Goal: Register for event/course

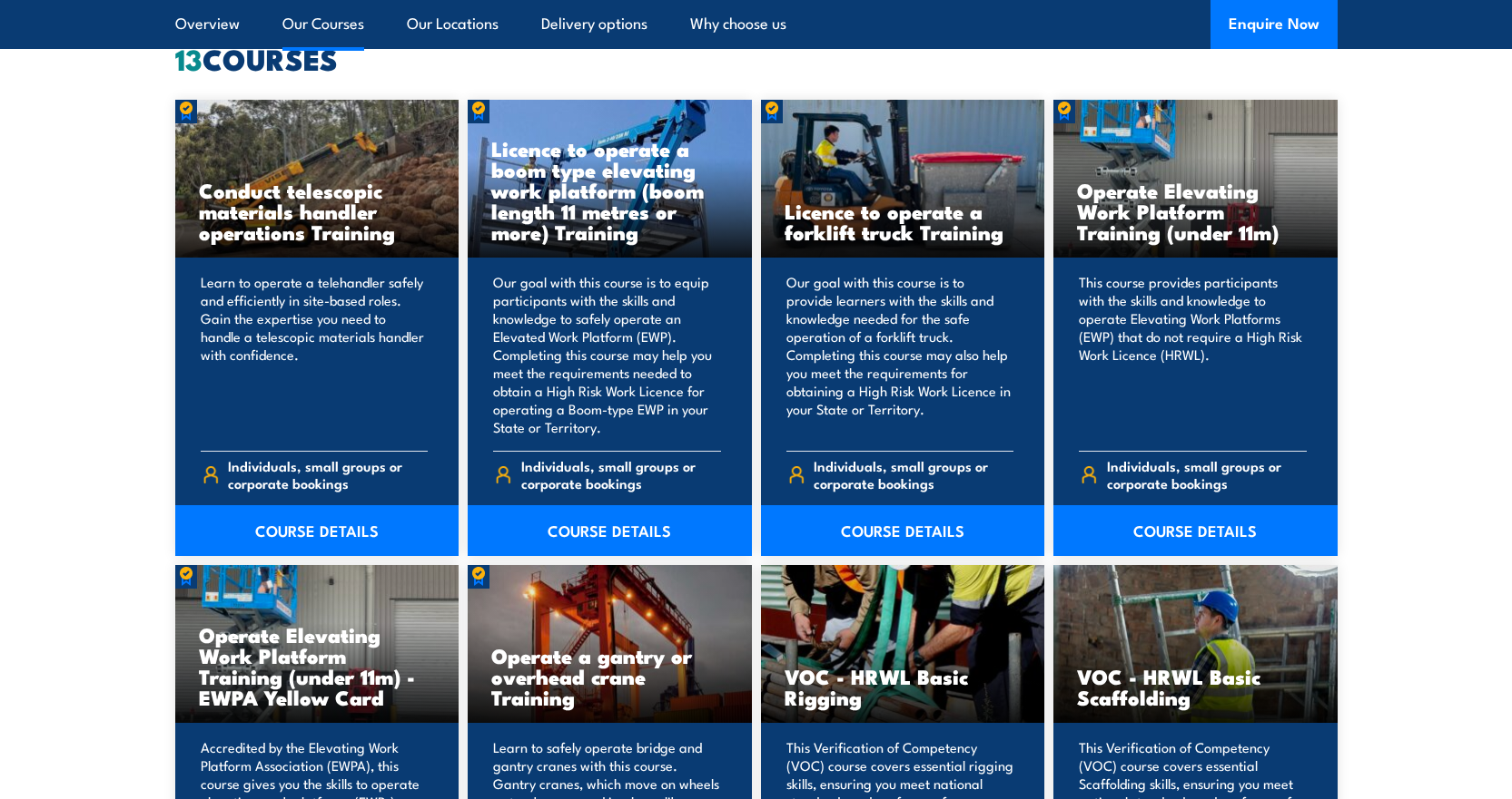
scroll to position [1452, 0]
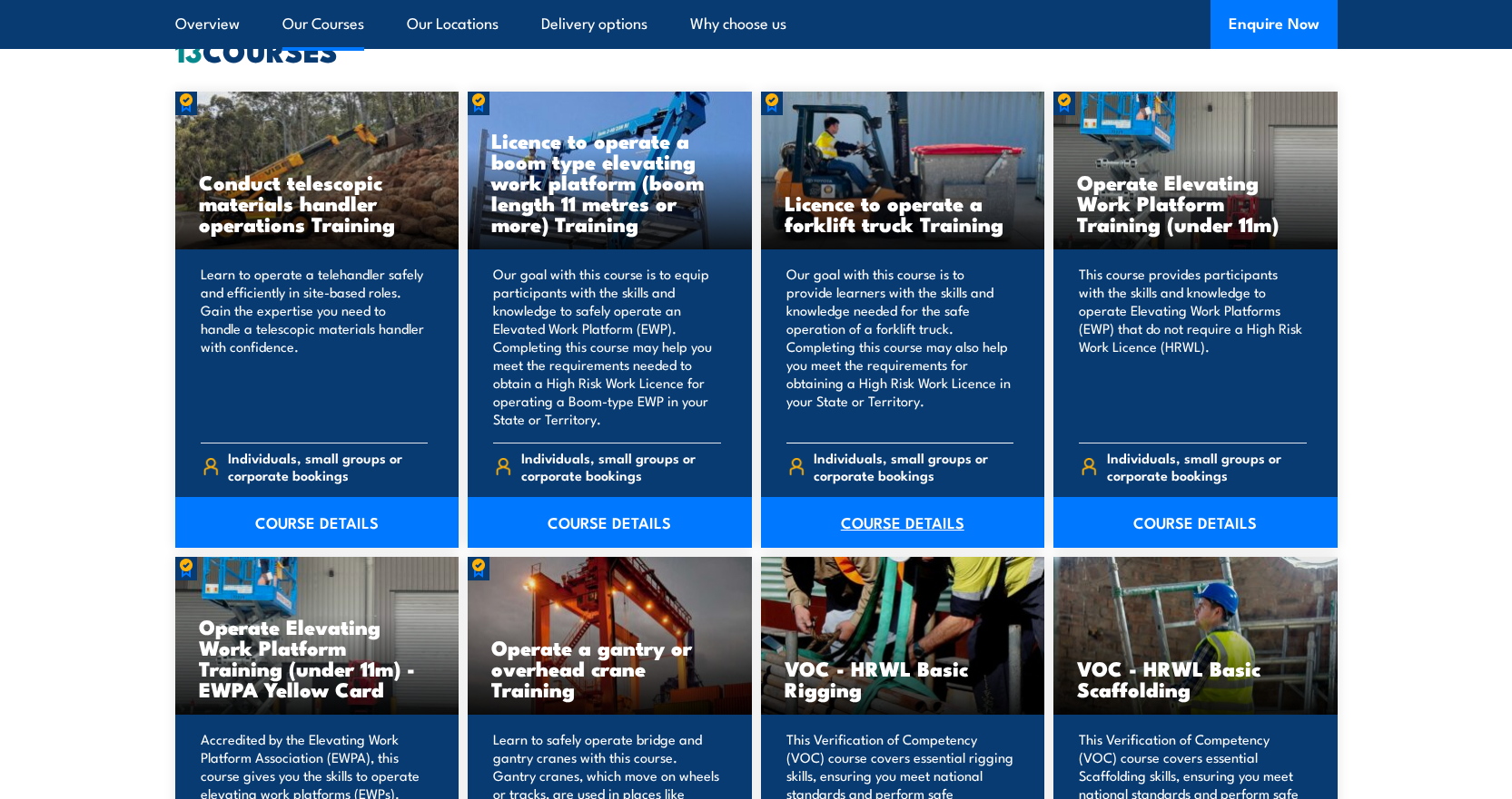
click at [918, 521] on link "COURSE DETAILS" at bounding box center [902, 522] width 284 height 51
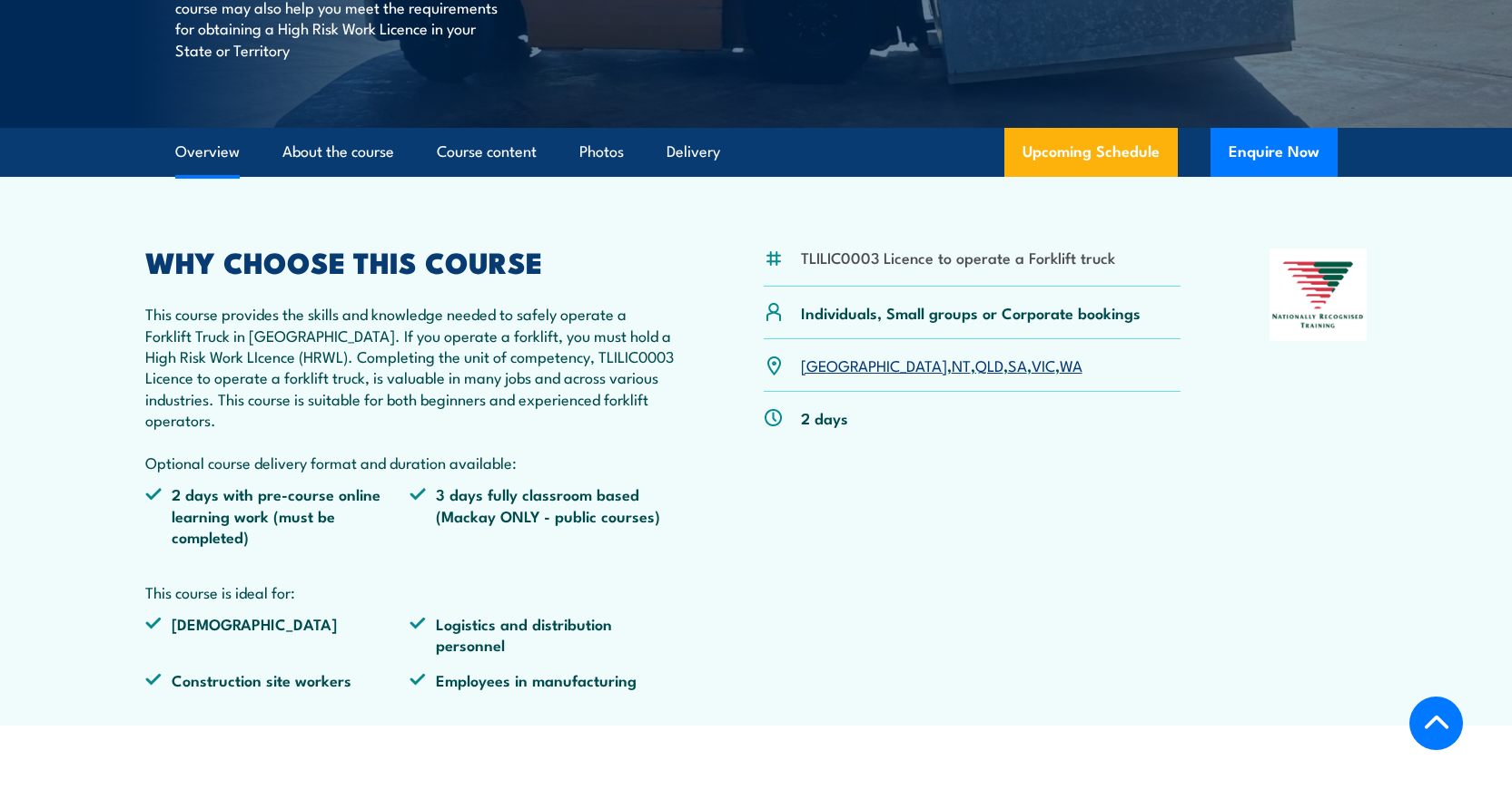
click at [1032, 365] on link "VIC" at bounding box center [1044, 365] width 24 height 22
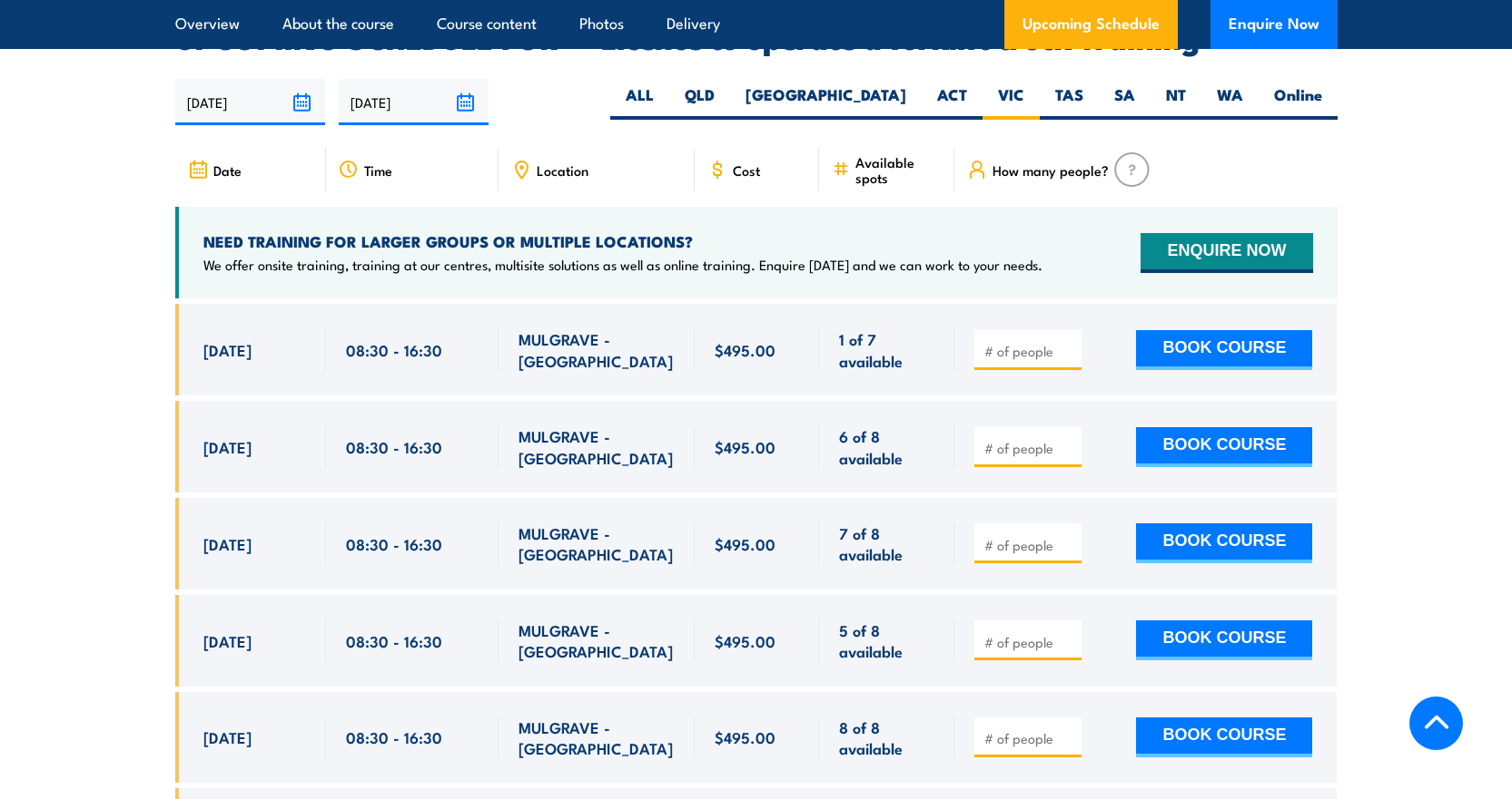
scroll to position [3037, 0]
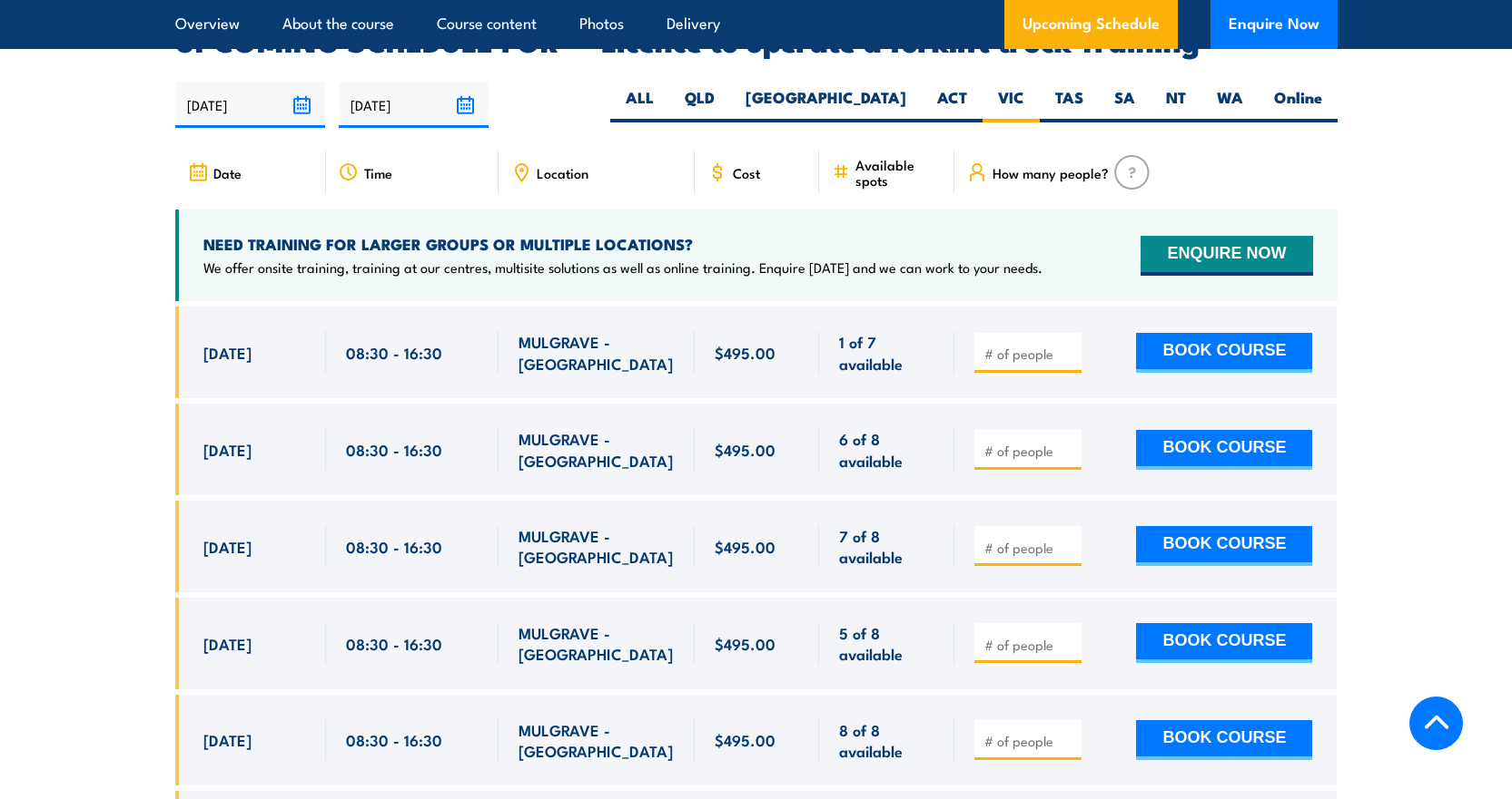
click at [73, 509] on section "UPCOMING SCHEDULE FOR - "Licence to operate a forklift truck Training" 22/08/20…" at bounding box center [756, 468] width 1512 height 883
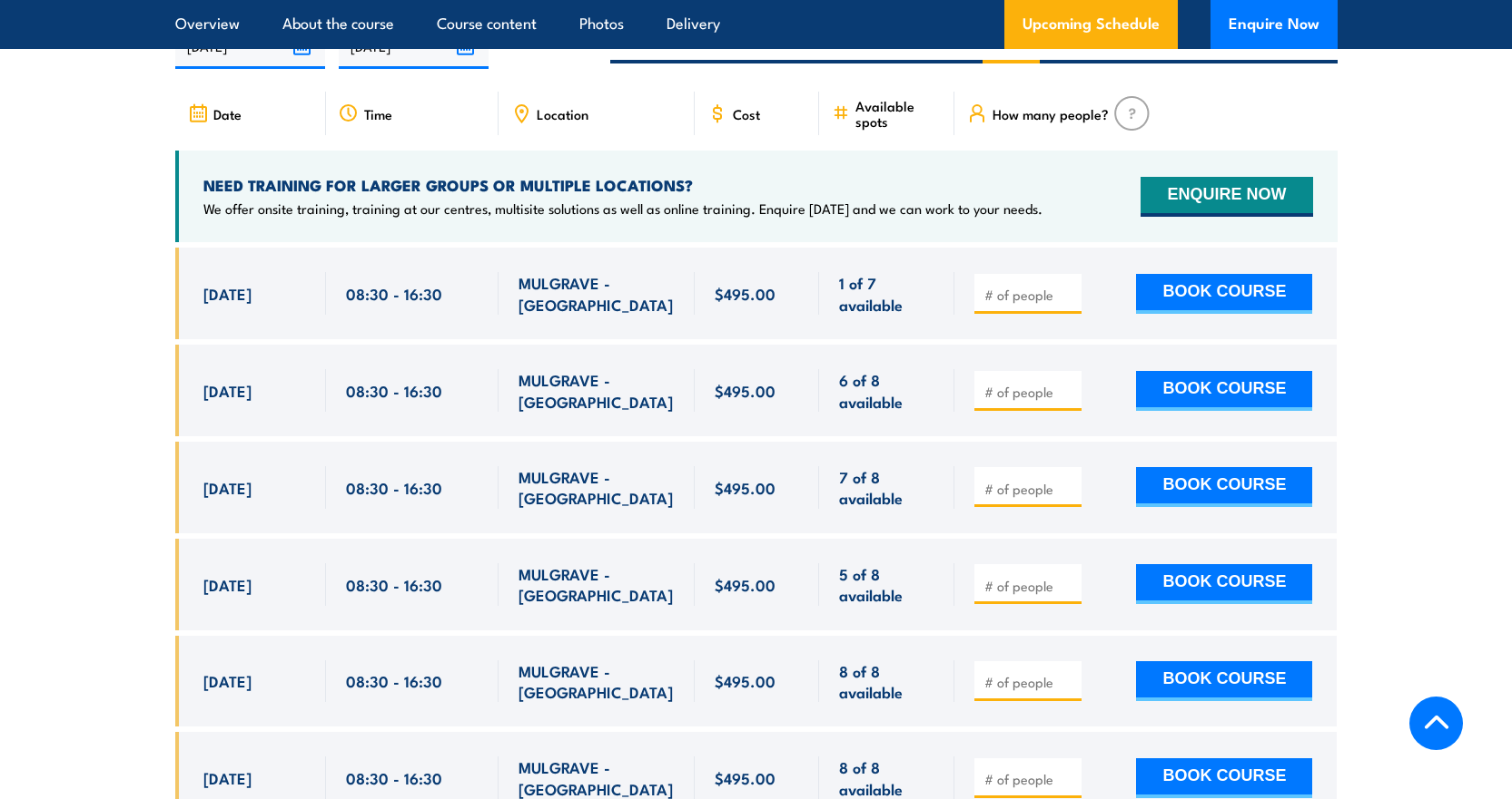
scroll to position [3128, 0]
